Goal: Transaction & Acquisition: Obtain resource

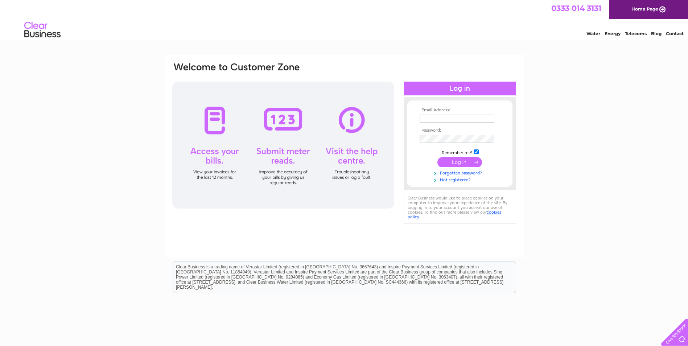
type input "enquiries@jackhunter.co.uk"
click at [460, 164] on input "submit" at bounding box center [459, 162] width 45 height 10
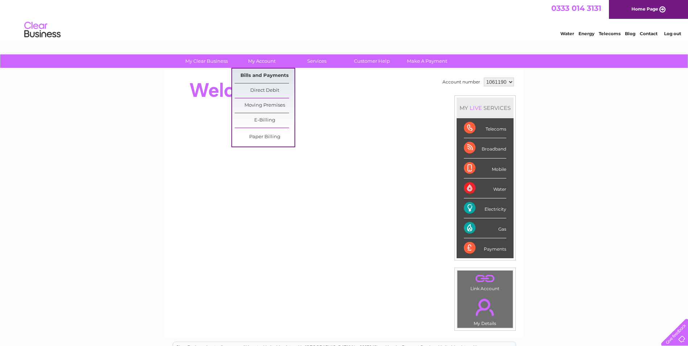
click at [252, 72] on link "Bills and Payments" at bounding box center [265, 76] width 60 height 14
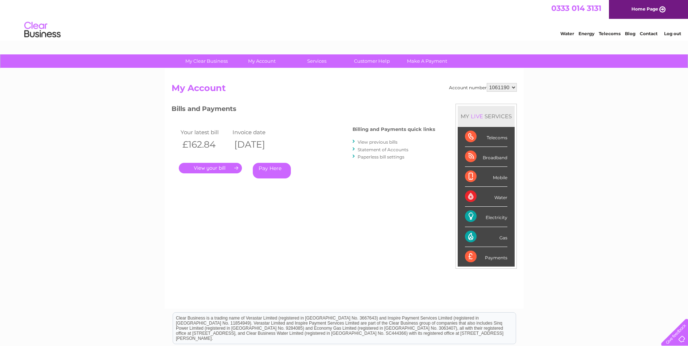
click at [219, 166] on link "." at bounding box center [210, 168] width 63 height 11
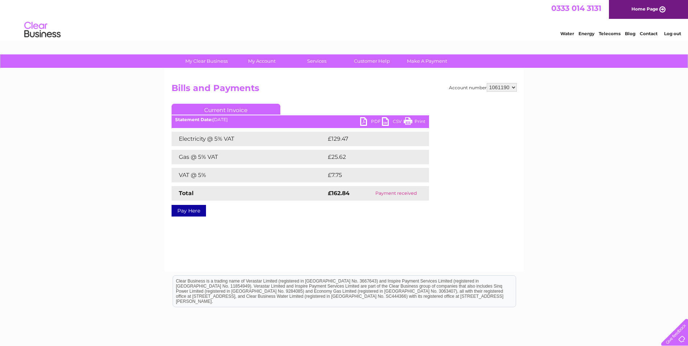
click at [368, 120] on link "PDF" at bounding box center [371, 122] width 22 height 11
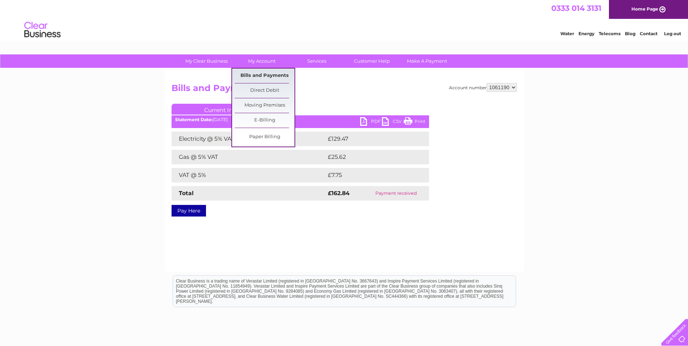
click at [260, 72] on link "Bills and Payments" at bounding box center [265, 76] width 60 height 14
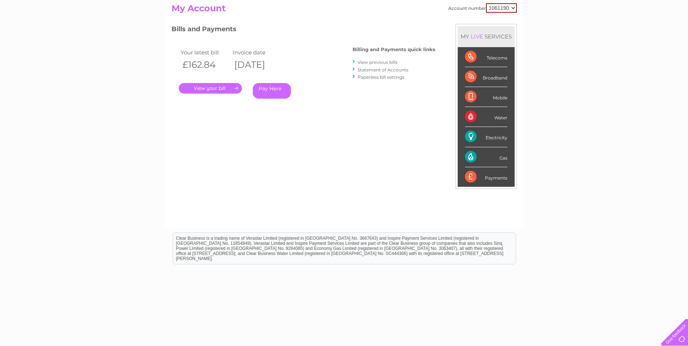
scroll to position [82, 0]
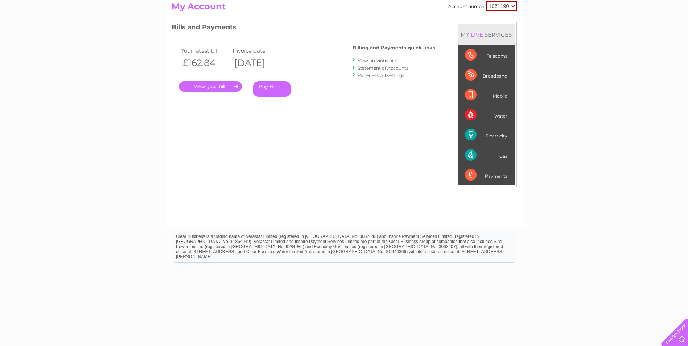
click at [390, 58] on link "View previous bills" at bounding box center [377, 60] width 40 height 5
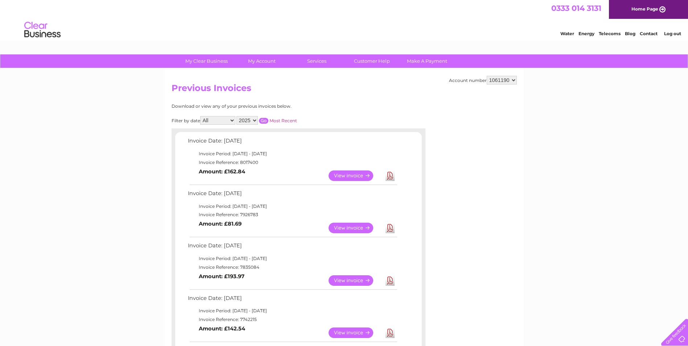
click at [343, 228] on link "View" at bounding box center [354, 228] width 53 height 11
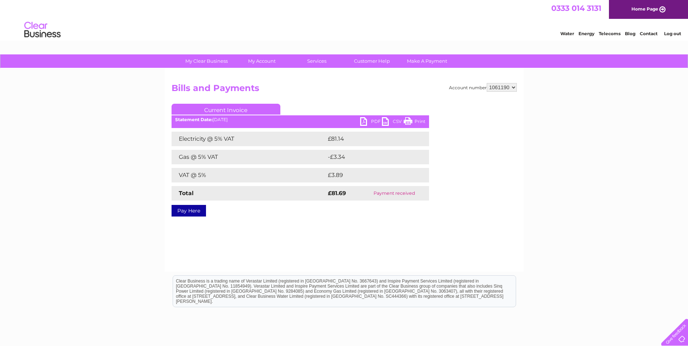
click at [370, 121] on link "PDF" at bounding box center [371, 122] width 22 height 11
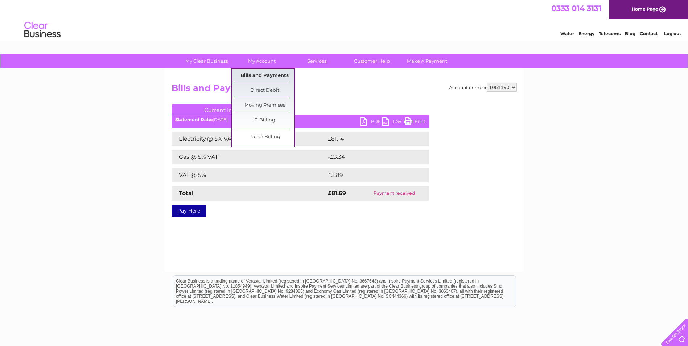
click at [263, 73] on link "Bills and Payments" at bounding box center [265, 76] width 60 height 14
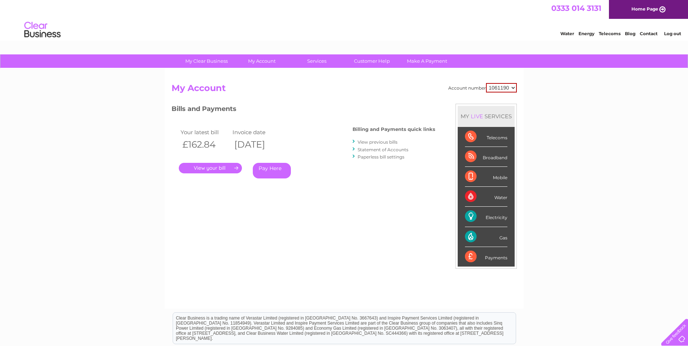
click at [225, 167] on link "." at bounding box center [210, 168] width 63 height 11
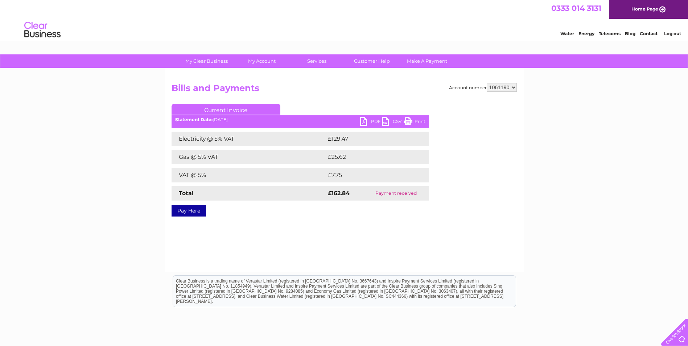
click at [369, 121] on link "PDF" at bounding box center [371, 122] width 22 height 11
click at [365, 120] on link "PDF" at bounding box center [371, 122] width 22 height 11
